Goal: Information Seeking & Learning: Check status

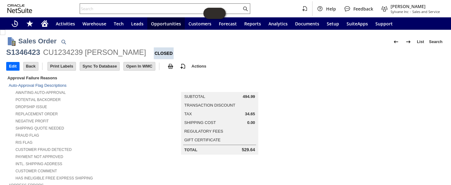
click at [130, 11] on input "text" at bounding box center [161, 8] width 162 height 7
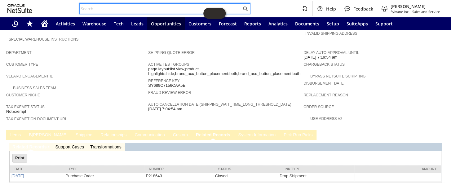
paste input "129021781097132"
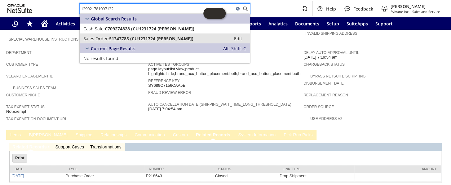
type input "129021781097132"
click at [130, 37] on span "S1343785 (CU1231724 Eric Sobocinski)" at bounding box center [151, 39] width 84 height 6
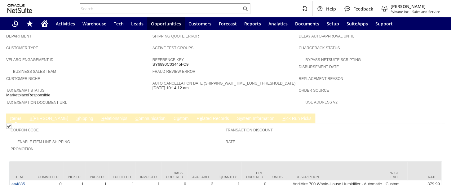
scroll to position [366, 0]
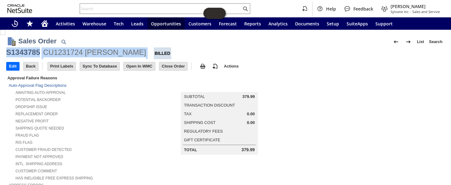
drag, startPoint x: 139, startPoint y: 52, endPoint x: 5, endPoint y: 52, distance: 134.6
copy div "S1343785 CU1231724 Eric Sobocinski"
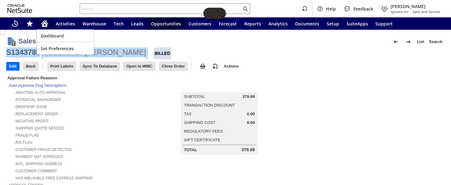
click at [43, 24] on icon "Home" at bounding box center [44, 24] width 5 height 5
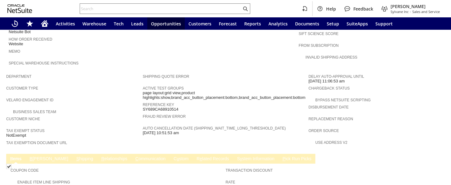
scroll to position [396, 0]
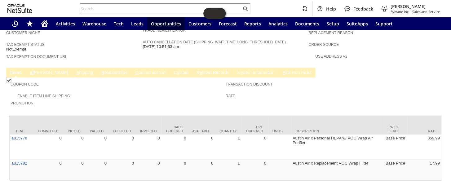
click at [34, 68] on td "B illing" at bounding box center [49, 73] width 47 height 10
click at [34, 70] on link "B illing" at bounding box center [49, 73] width 42 height 6
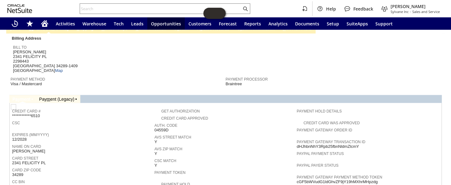
scroll to position [480, 0]
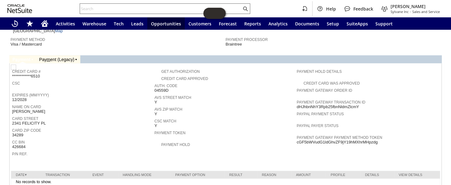
click at [116, 7] on input "text" at bounding box center [161, 8] width 162 height 7
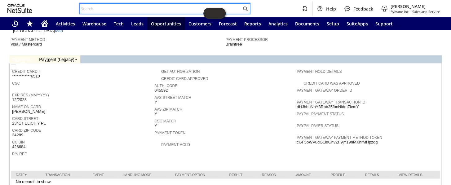
paste input "blocksofwood@hotmail.com"
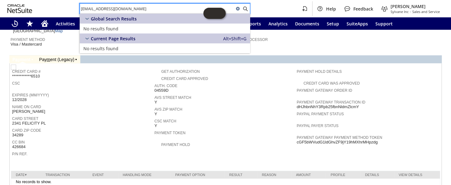
type input "blocksofwood@hotmail.com"
click at [74, 103] on div "Name On Card Cheryl Ziemak" at bounding box center [81, 108] width 139 height 11
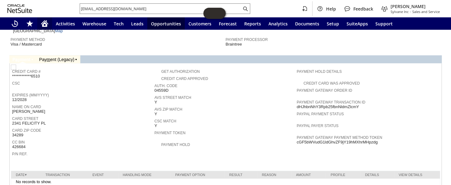
click at [44, 21] on icon "Home" at bounding box center [44, 22] width 7 height 4
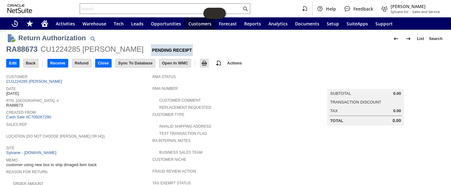
scroll to position [3, 0]
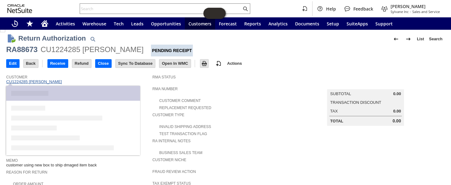
click at [40, 82] on link "CU1224285 Jerry McCarty" at bounding box center [34, 81] width 57 height 5
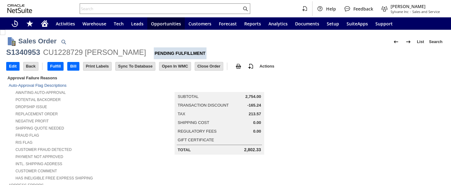
scroll to position [381, 0]
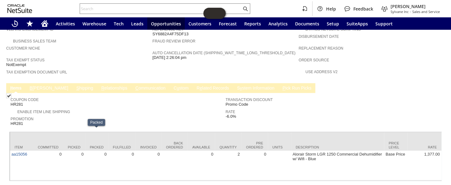
click at [39, 86] on link "B illing" at bounding box center [49, 89] width 42 height 6
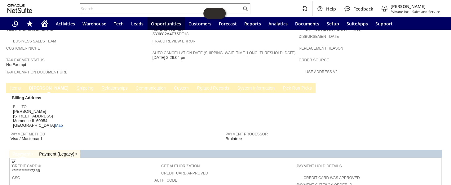
click at [17, 86] on link "I tems" at bounding box center [16, 89] width 14 height 6
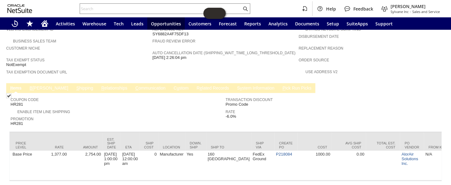
scroll to position [0, 376]
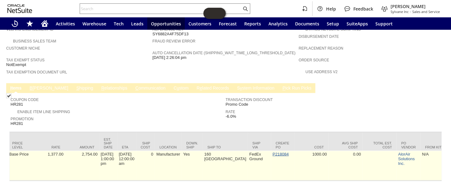
click at [273, 152] on link "P218084" at bounding box center [281, 154] width 16 height 5
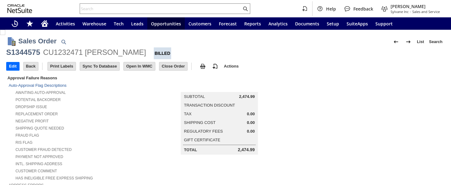
scroll to position [225, 0]
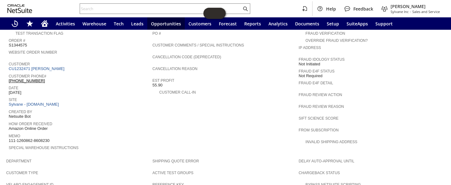
drag, startPoint x: 55, startPoint y: 68, endPoint x: 9, endPoint y: 69, distance: 45.9
click at [9, 72] on div "Customer Phone# [PHONE_NUMBER]" at bounding box center [79, 77] width 141 height 11
copy link "[PHONE_NUMBER]"
click at [103, 7] on input "text" at bounding box center [161, 8] width 162 height 7
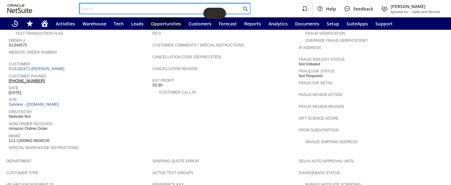
type input "J"
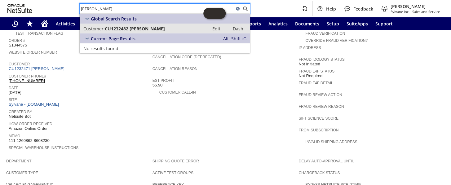
type input "[PERSON_NAME]"
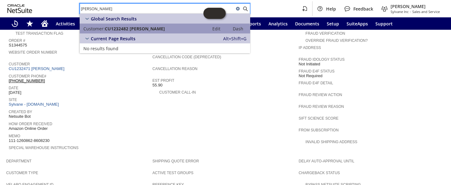
click at [129, 28] on span "CU1232482 [PERSON_NAME]" at bounding box center [135, 29] width 60 height 6
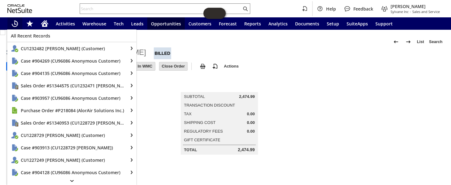
click at [16, 20] on icon "Recent Records" at bounding box center [14, 23] width 7 height 7
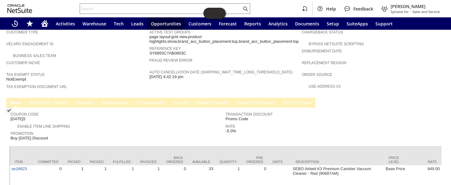
click at [29, 100] on link "B [PERSON_NAME]" at bounding box center [49, 103] width 42 height 6
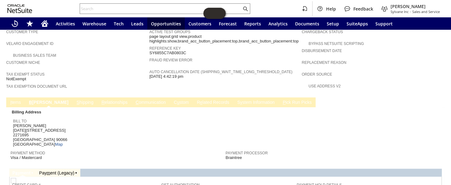
scroll to position [366, 0]
click at [20, 100] on link "I tems" at bounding box center [16, 103] width 14 height 6
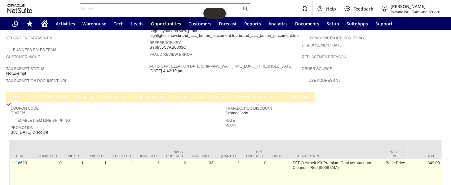
scroll to position [381, 0]
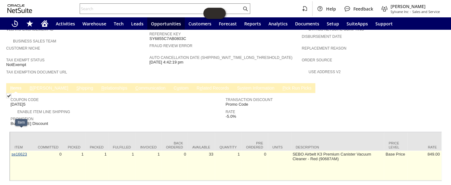
click at [22, 152] on link "se16623" at bounding box center [19, 154] width 16 height 5
